Goal: Ask a question: Seek information or help from site administrators or community

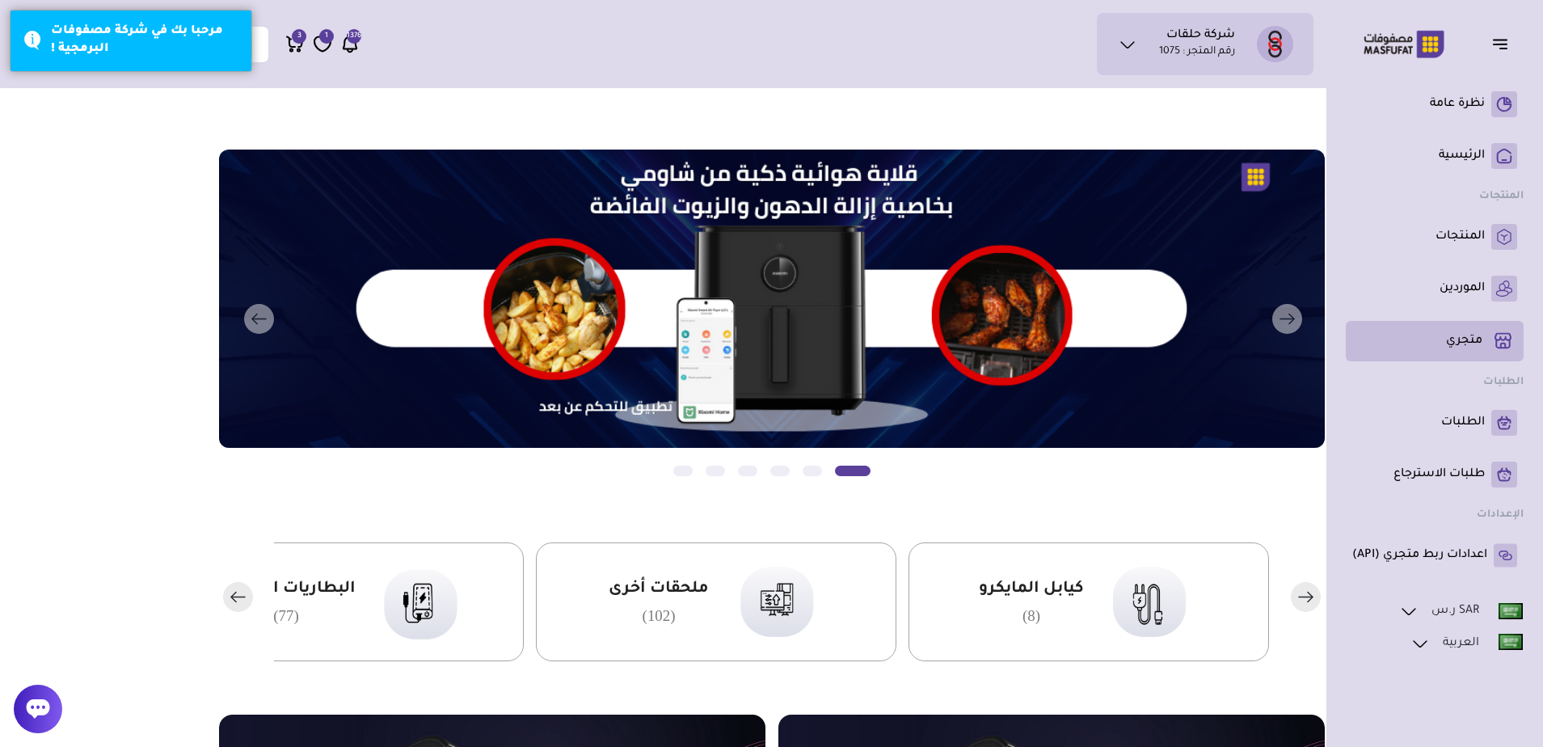
click at [1479, 339] on p "متجري ( 0 )" at bounding box center [1464, 341] width 36 height 16
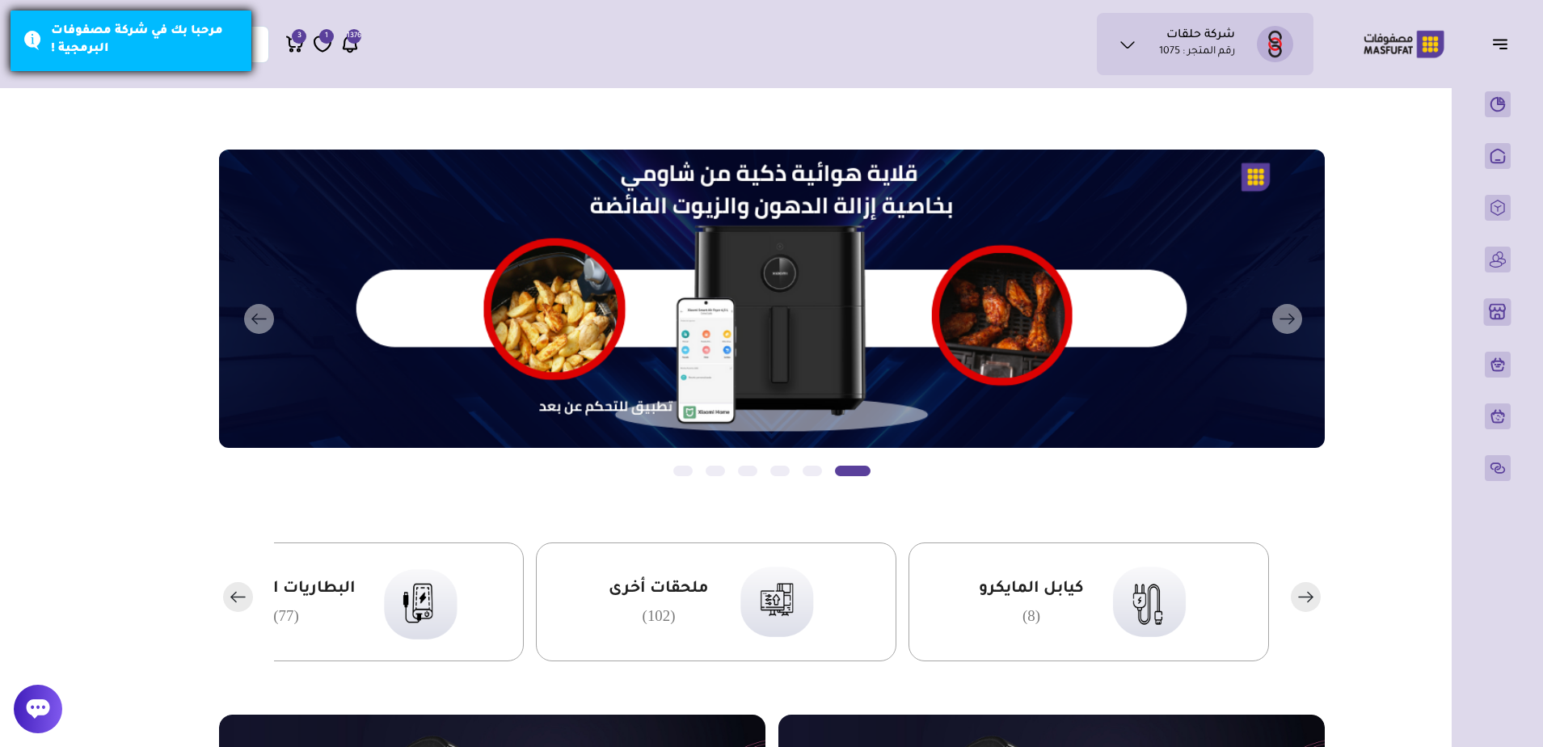
click at [122, 40] on div "مرحبا بك في شركة مصفوفات البرمجية !" at bounding box center [145, 41] width 188 height 36
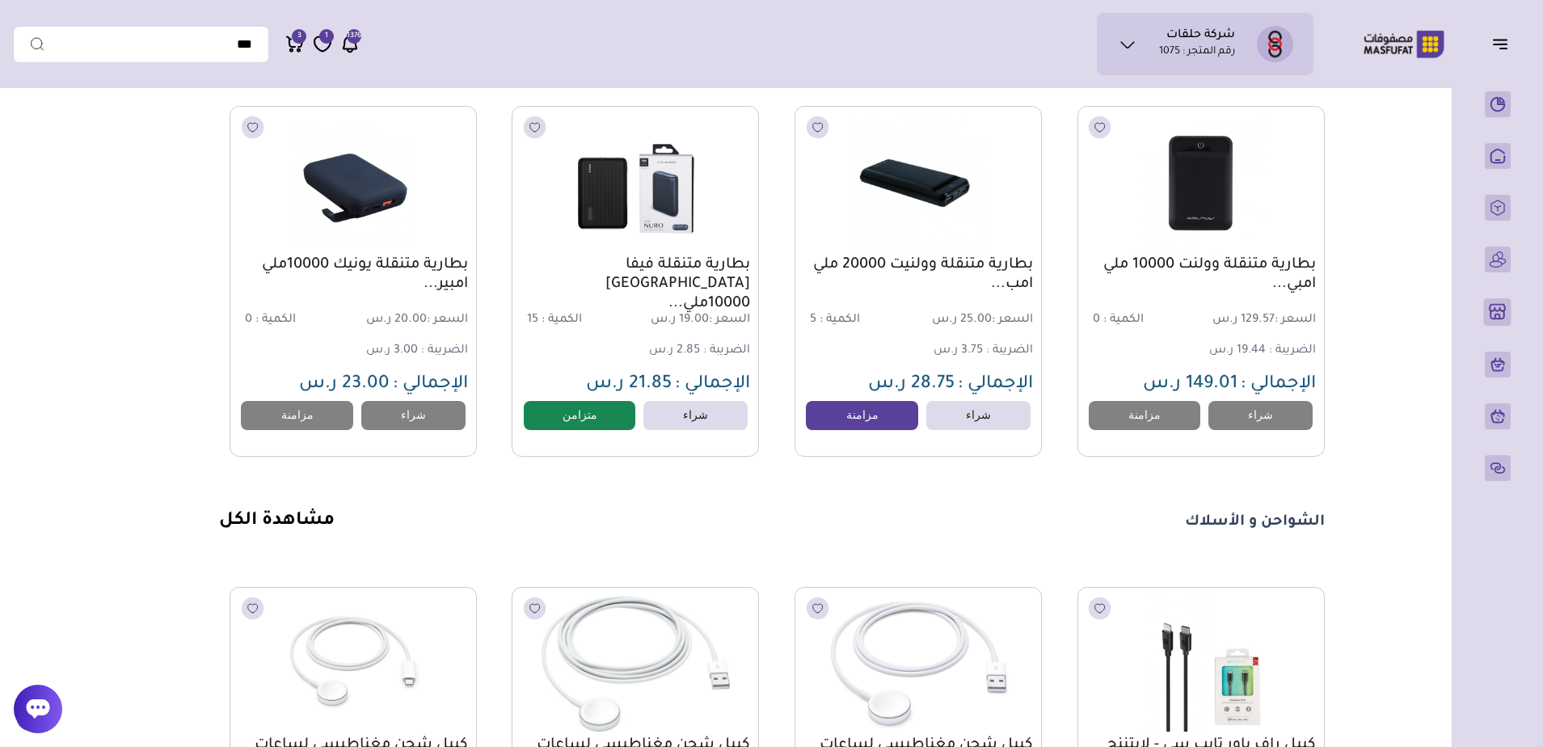
scroll to position [1690, 0]
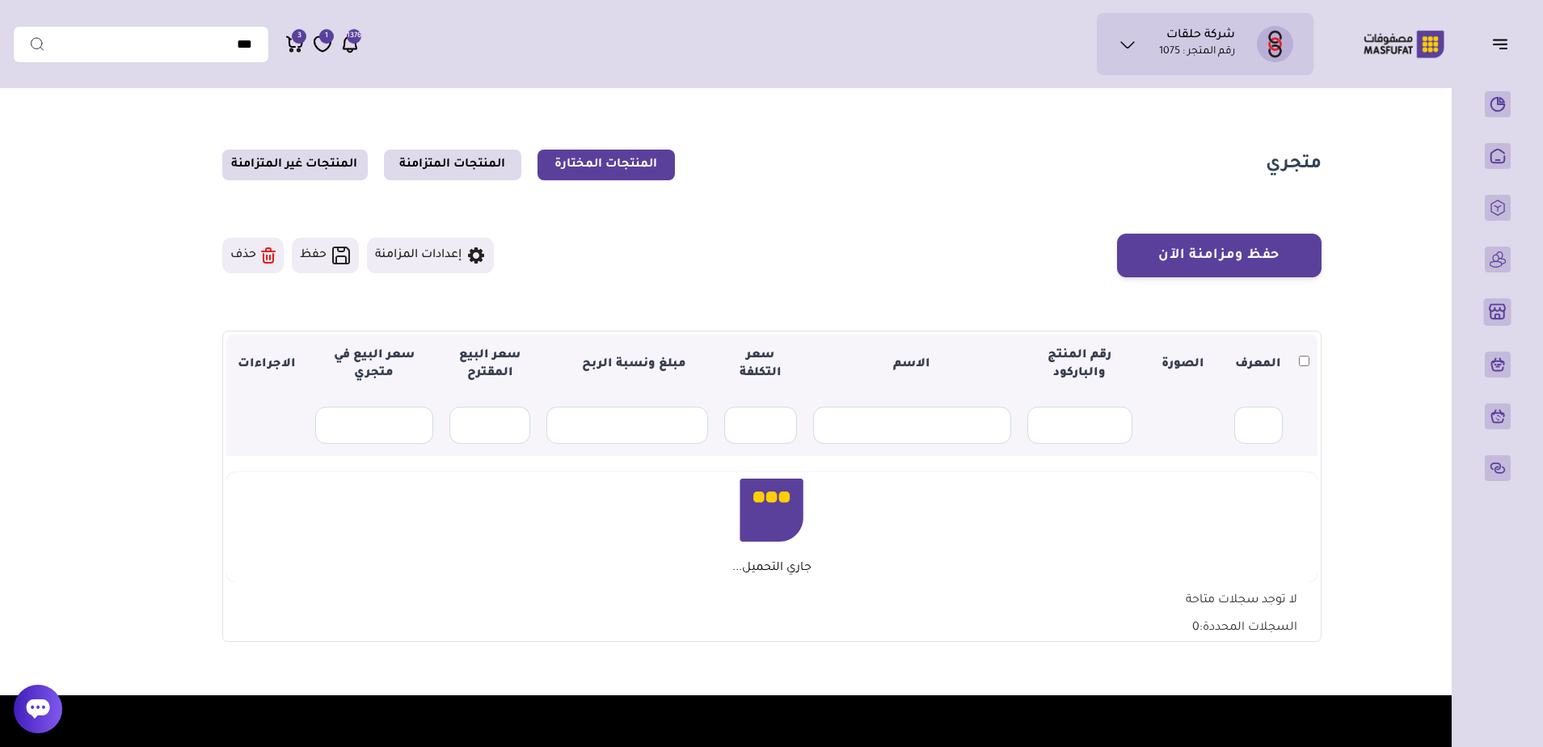
click at [1259, 40] on img at bounding box center [1275, 44] width 36 height 36
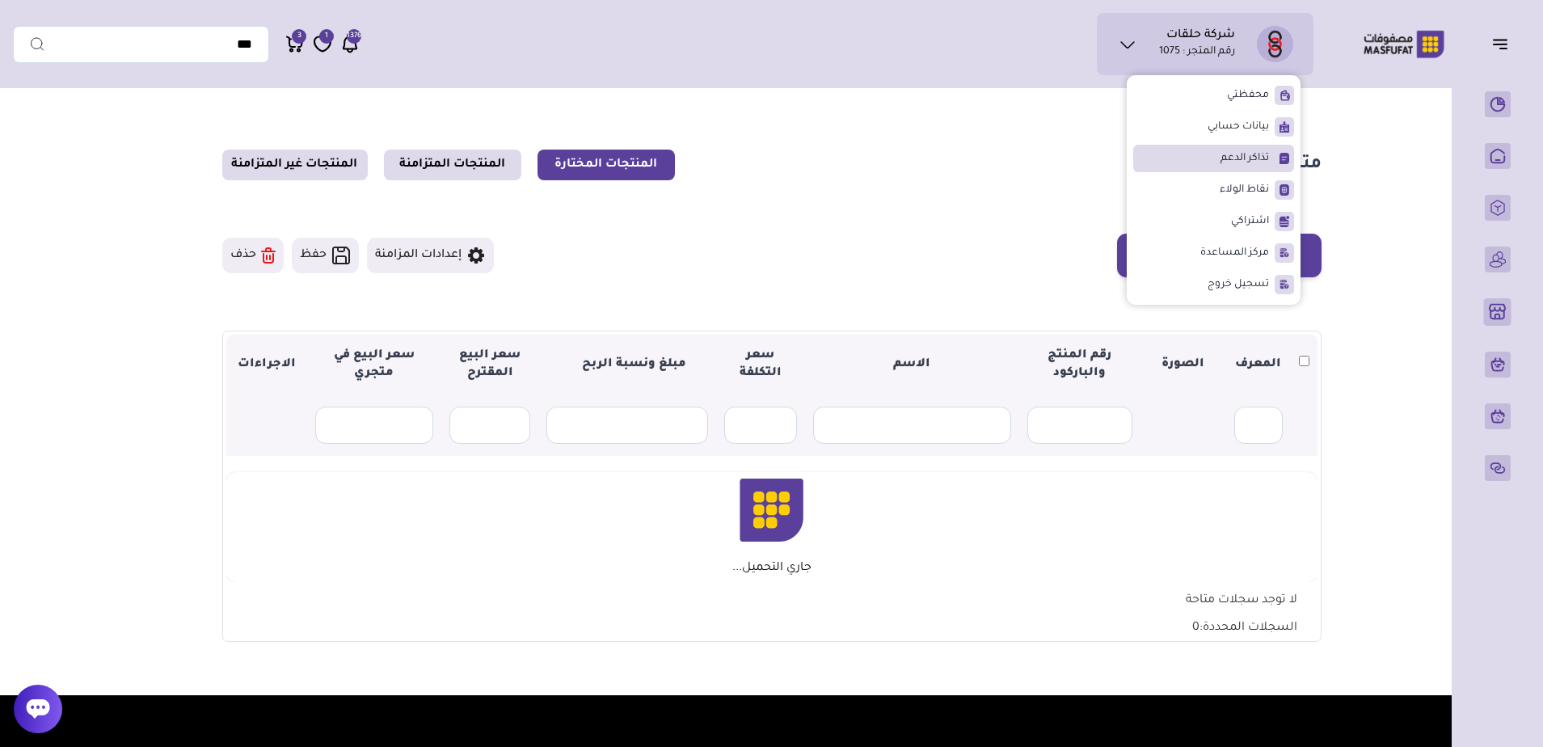
click at [1260, 157] on span "تذاكر الدعم" at bounding box center [1244, 158] width 48 height 16
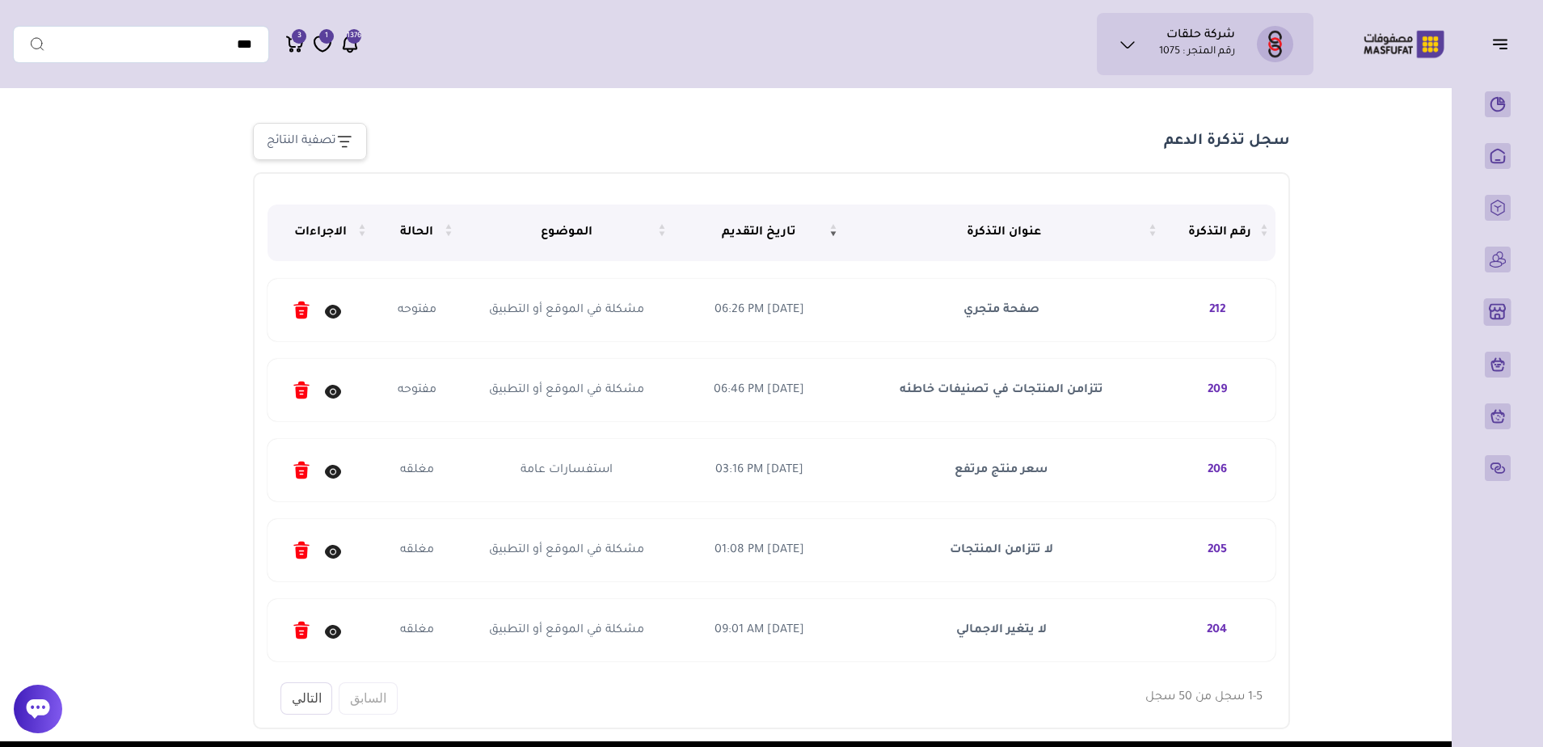
scroll to position [162, 0]
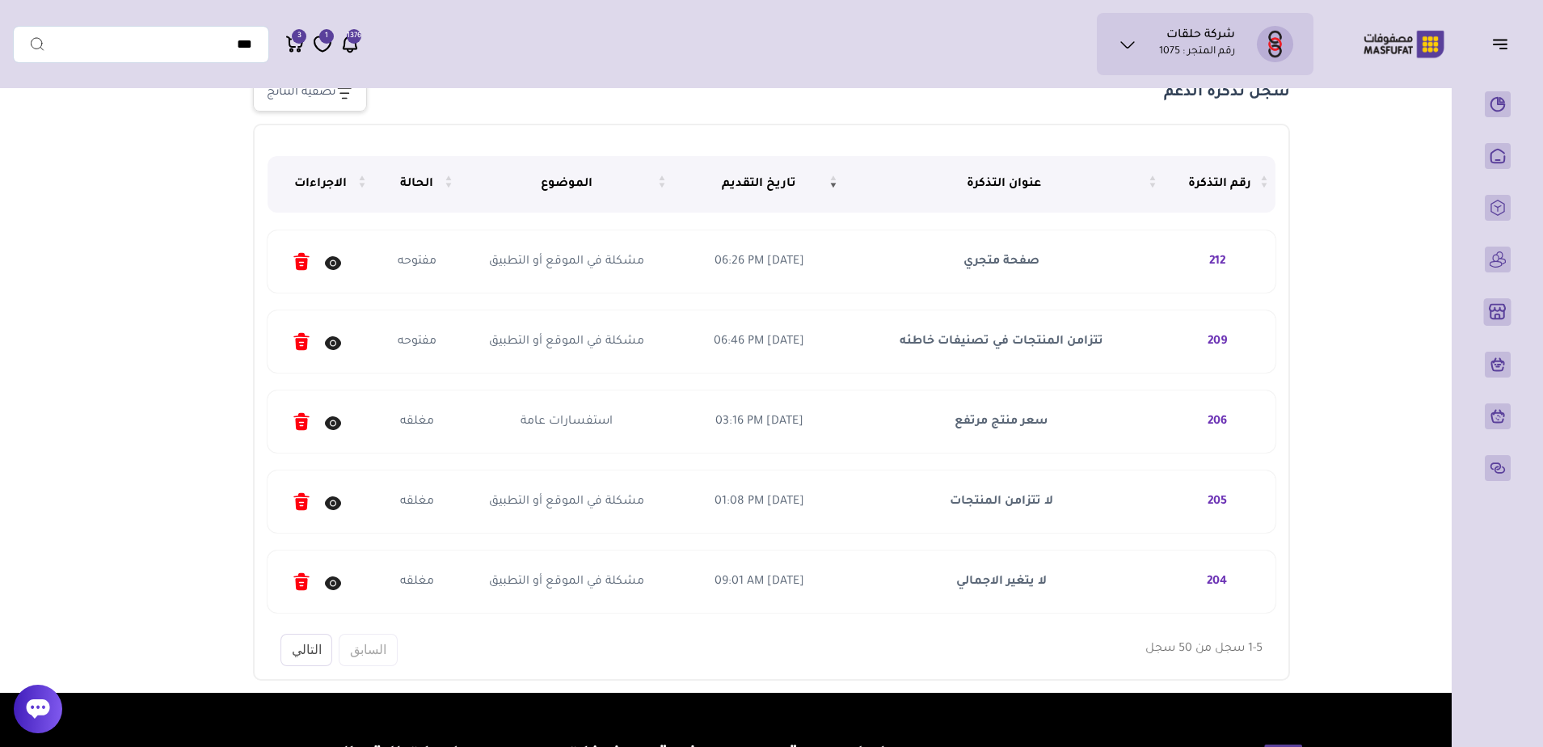
click at [335, 267] on icon at bounding box center [332, 263] width 19 height 20
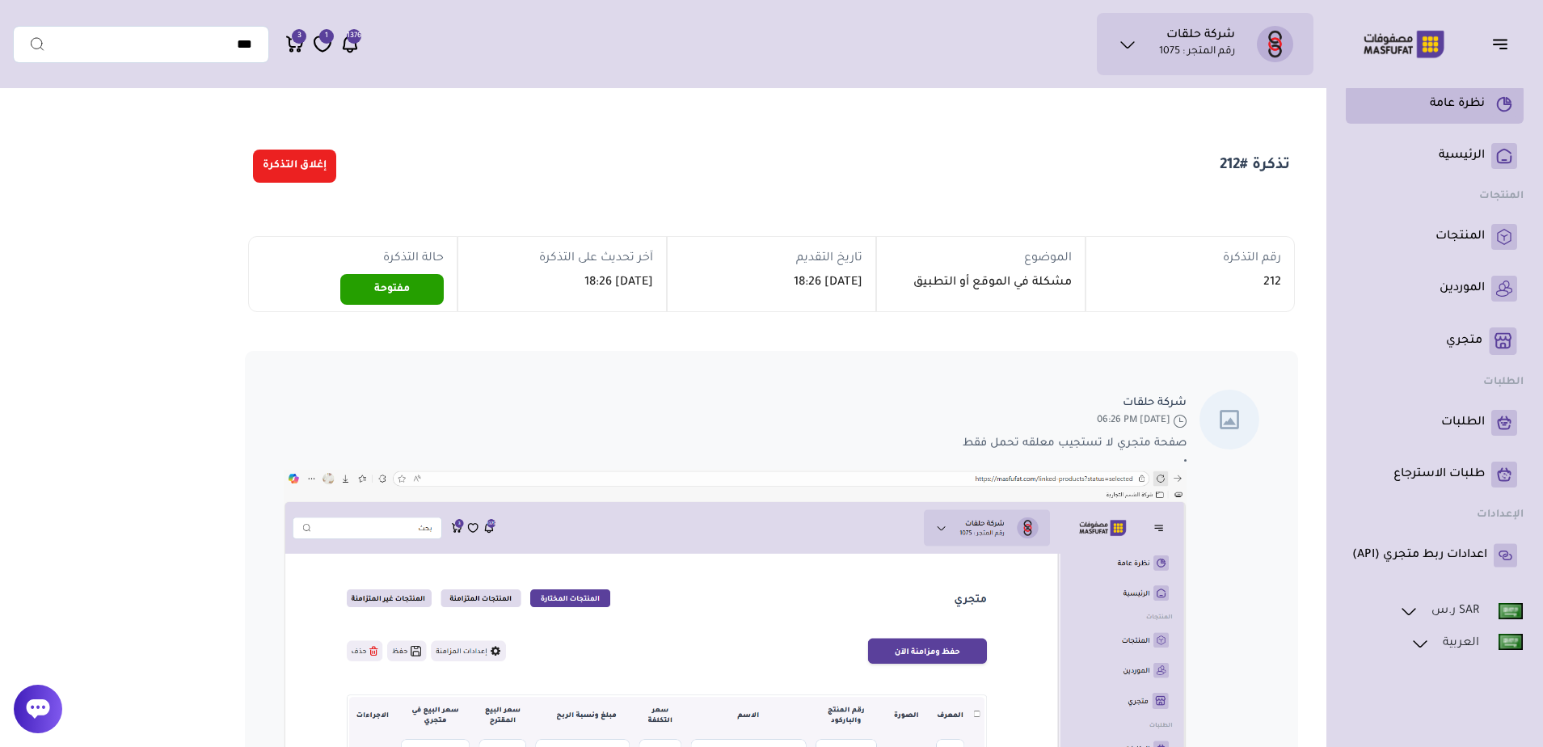
click at [1487, 114] on link "نظرة عامة" at bounding box center [1434, 104] width 165 height 26
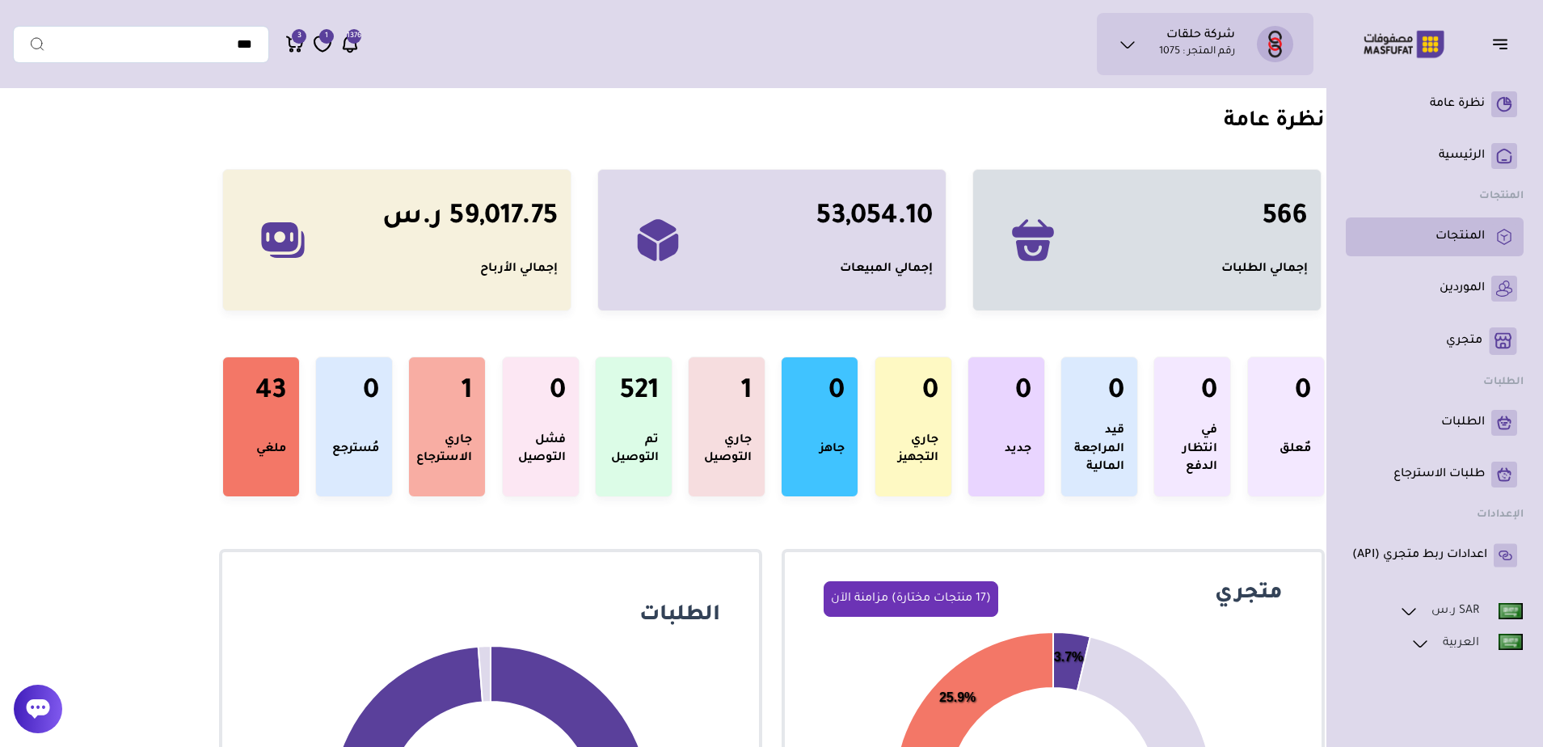
click at [1426, 236] on link "المنتجات" at bounding box center [1434, 237] width 165 height 26
